Goal: Browse casually: Explore the website without a specific task or goal

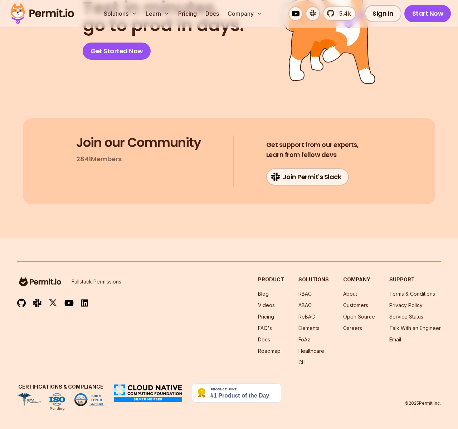
scroll to position [3708, 0]
